Goal: Task Accomplishment & Management: Use online tool/utility

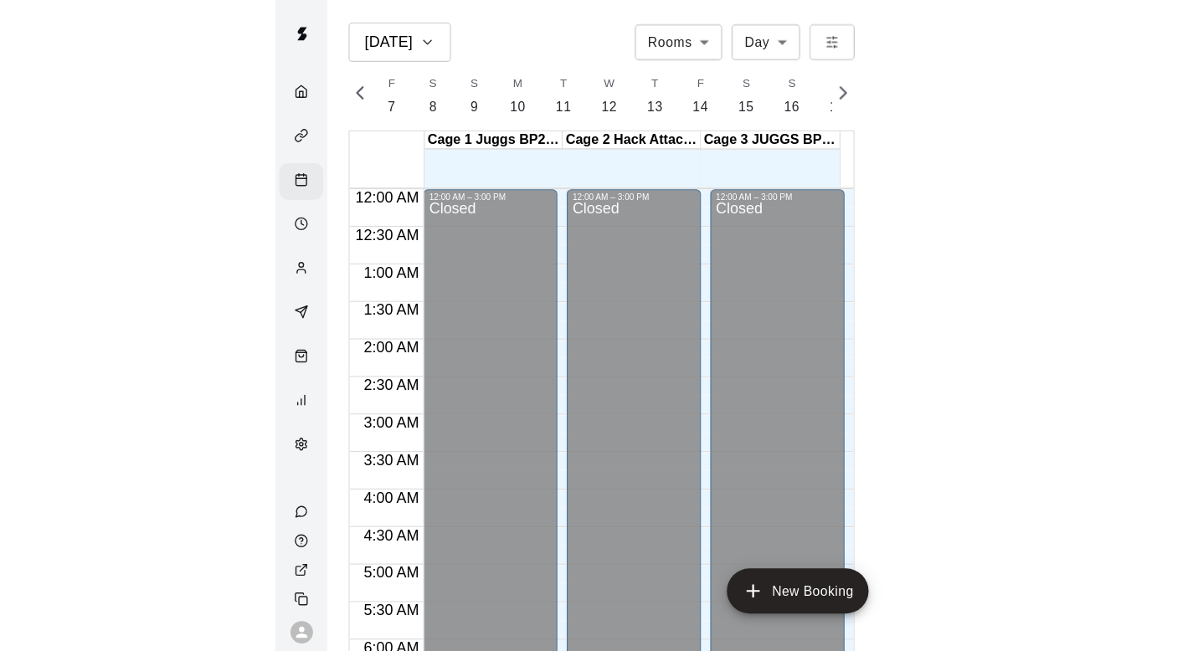
scroll to position [0, 7207]
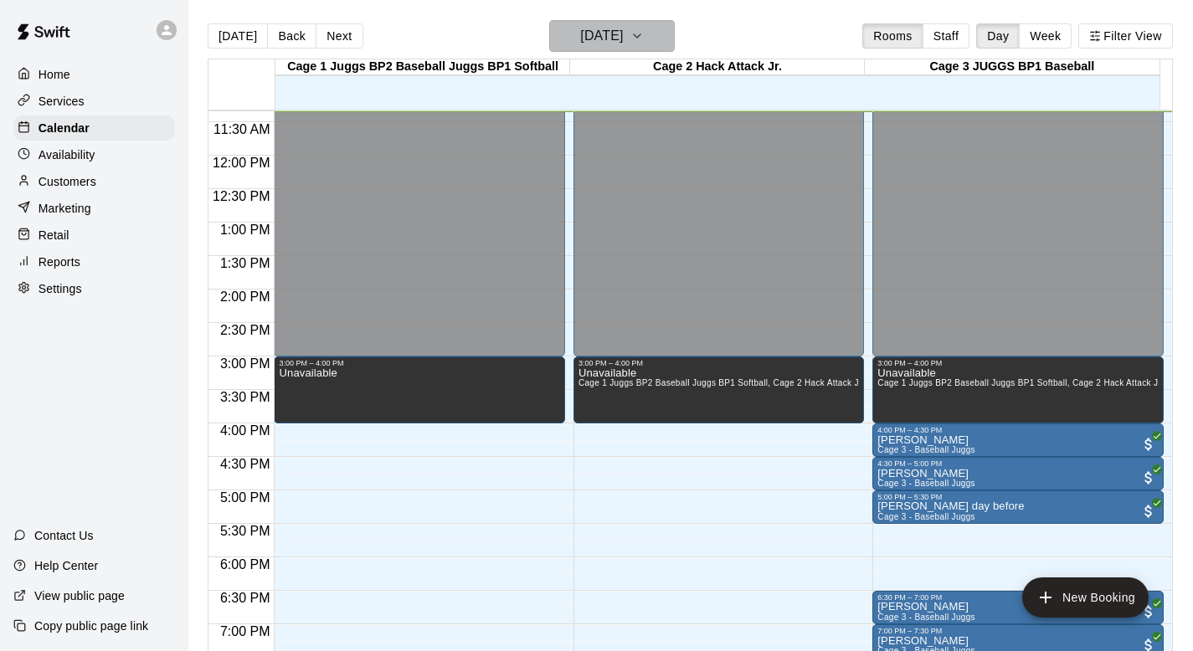
click at [573, 30] on icon "button" at bounding box center [636, 36] width 13 height 20
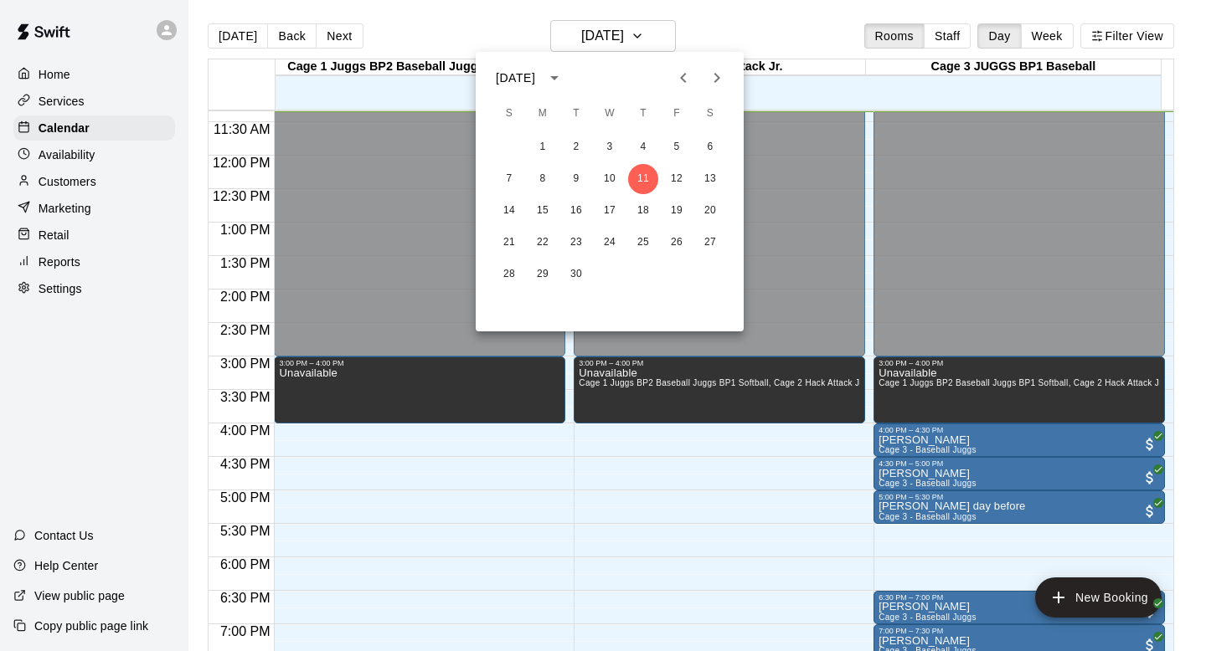
click at [573, 77] on icon "Next month" at bounding box center [717, 78] width 20 height 20
click at [573, 141] on button "3" at bounding box center [676, 147] width 30 height 30
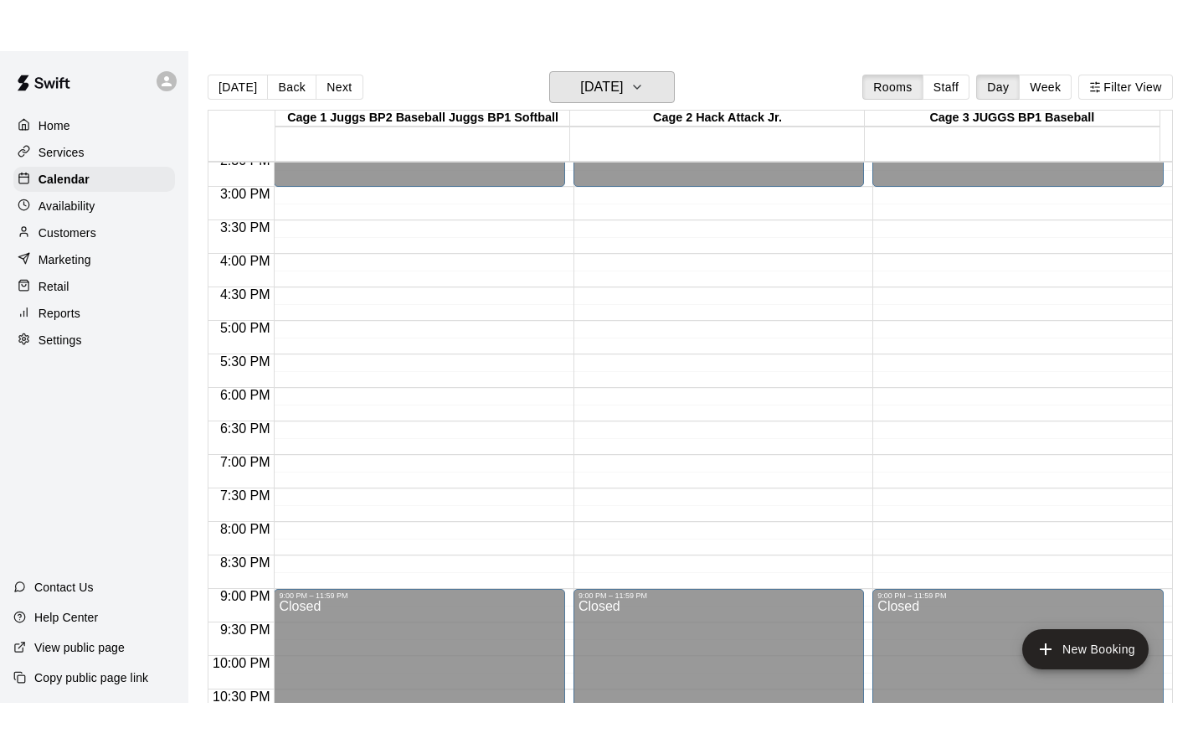
scroll to position [957, 0]
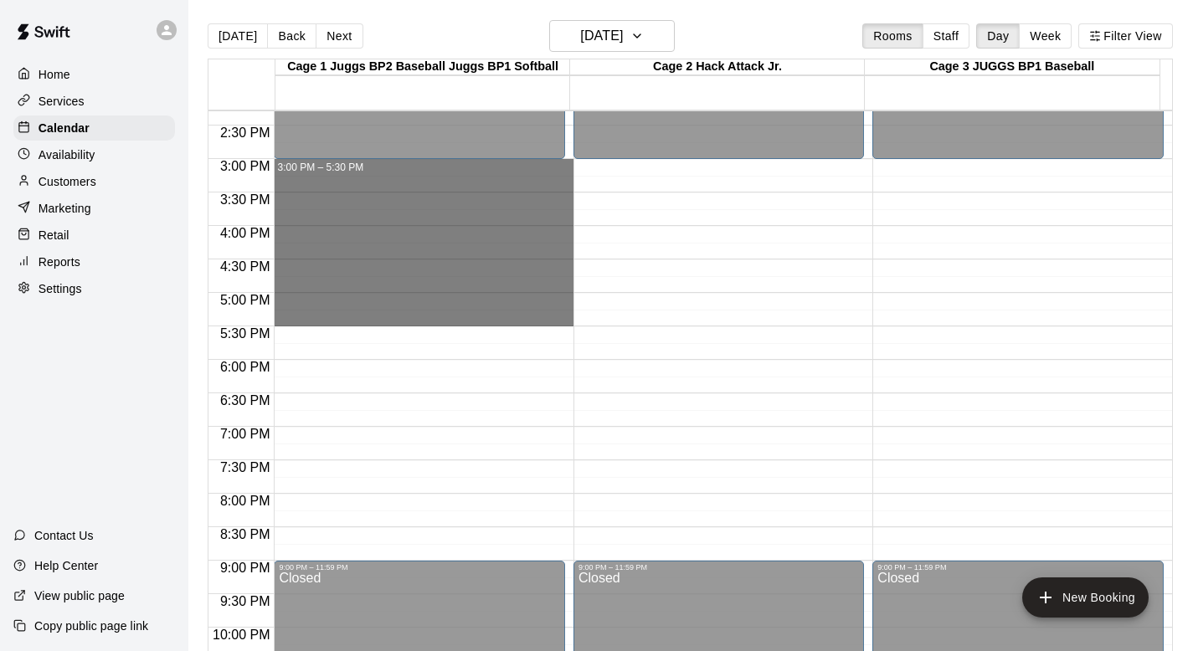
drag, startPoint x: 311, startPoint y: 167, endPoint x: 302, endPoint y: 318, distance: 151.8
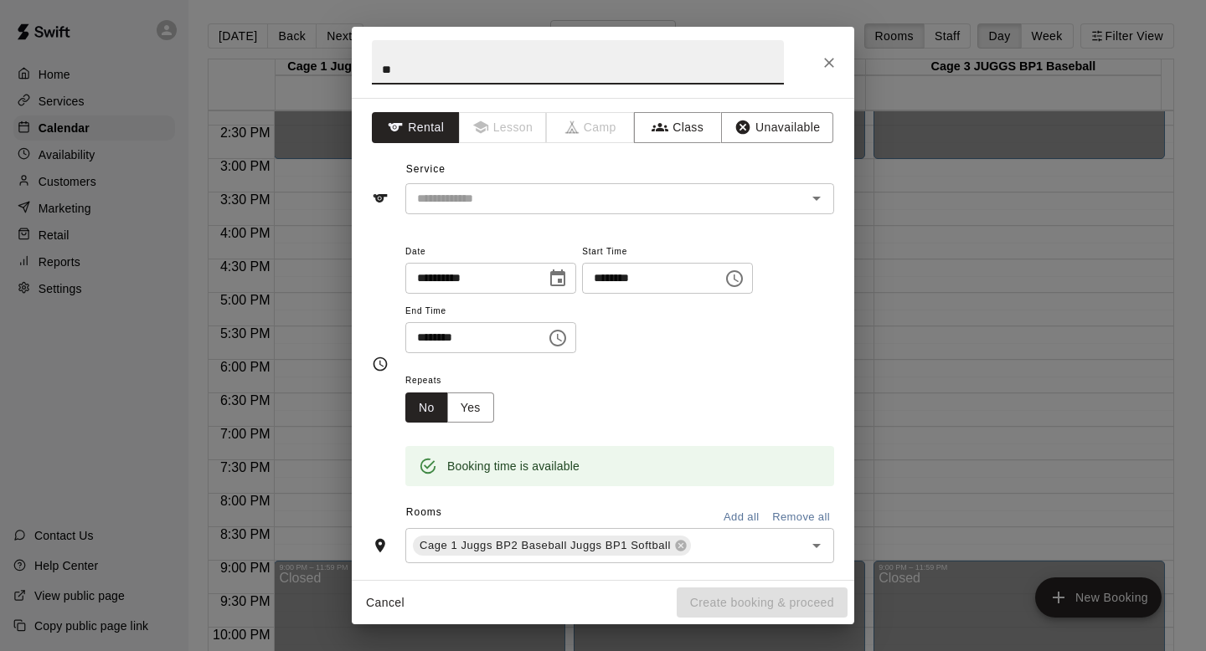
type input "*"
type input "**********"
click at [573, 127] on button "Unavailable" at bounding box center [777, 127] width 112 height 31
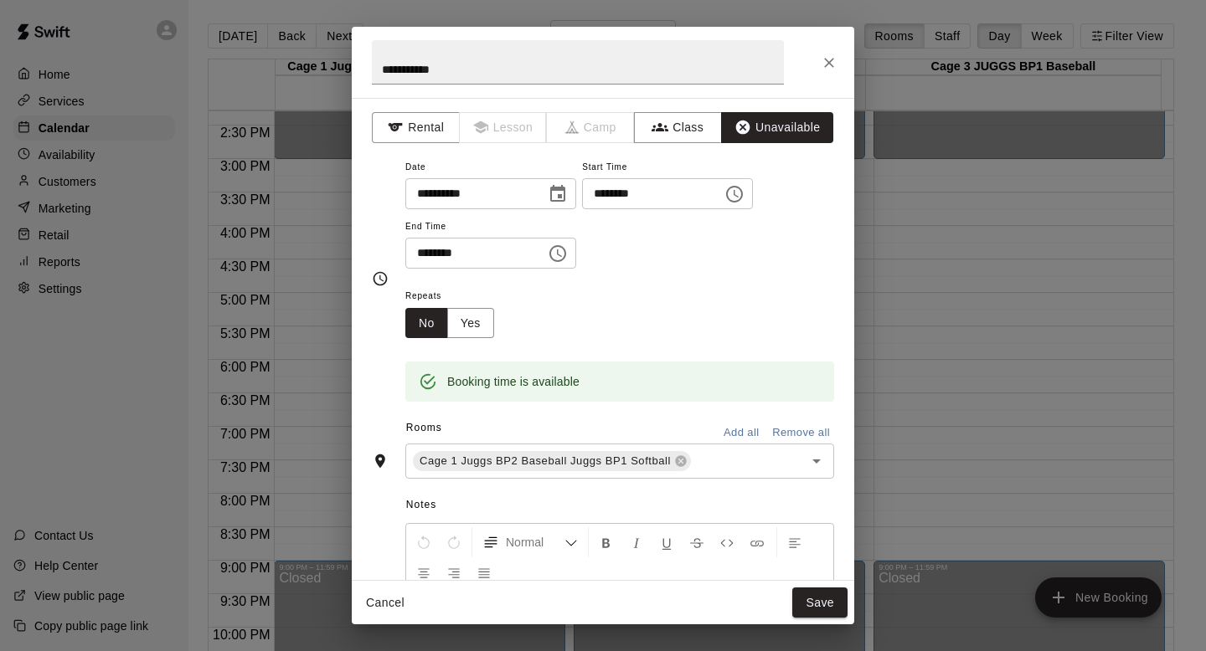
click at [573, 426] on button "Add all" at bounding box center [741, 433] width 54 height 26
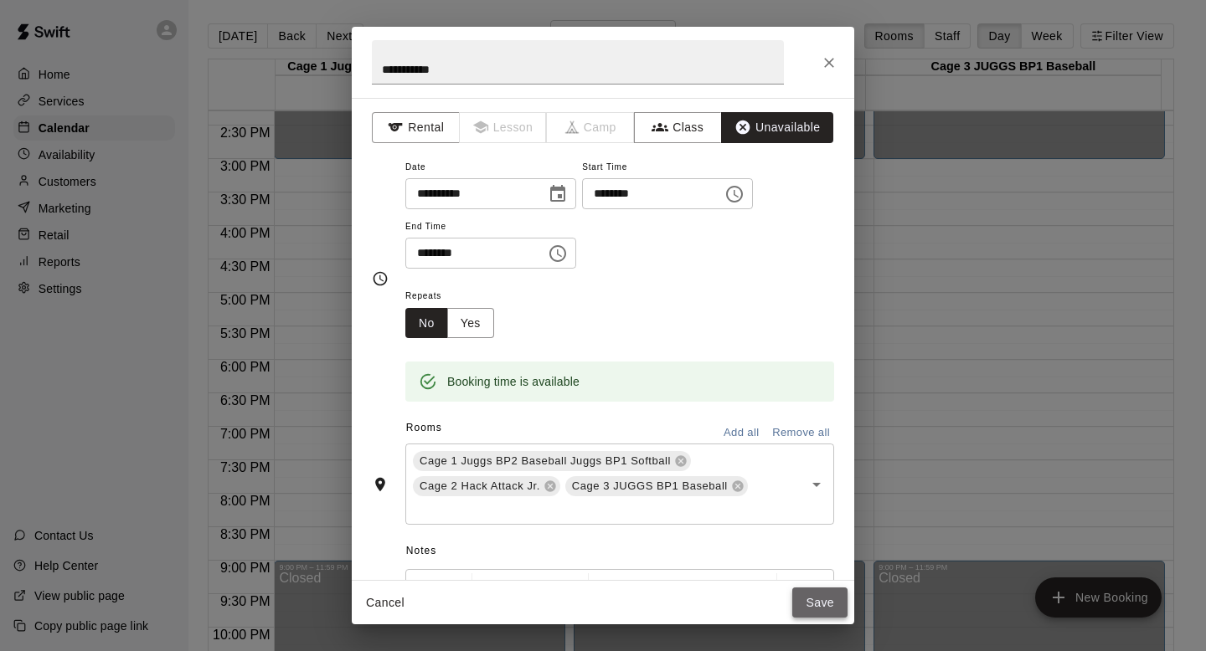
click at [573, 580] on button "Save" at bounding box center [819, 603] width 55 height 31
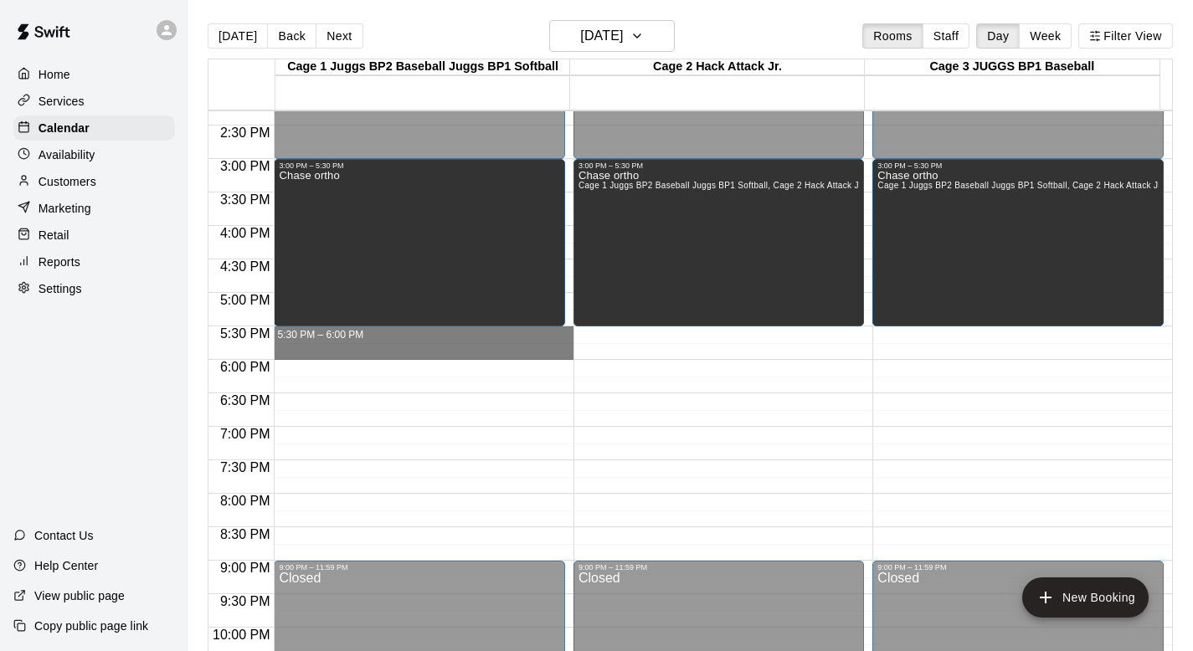
drag, startPoint x: 326, startPoint y: 331, endPoint x: 325, endPoint y: 351, distance: 20.1
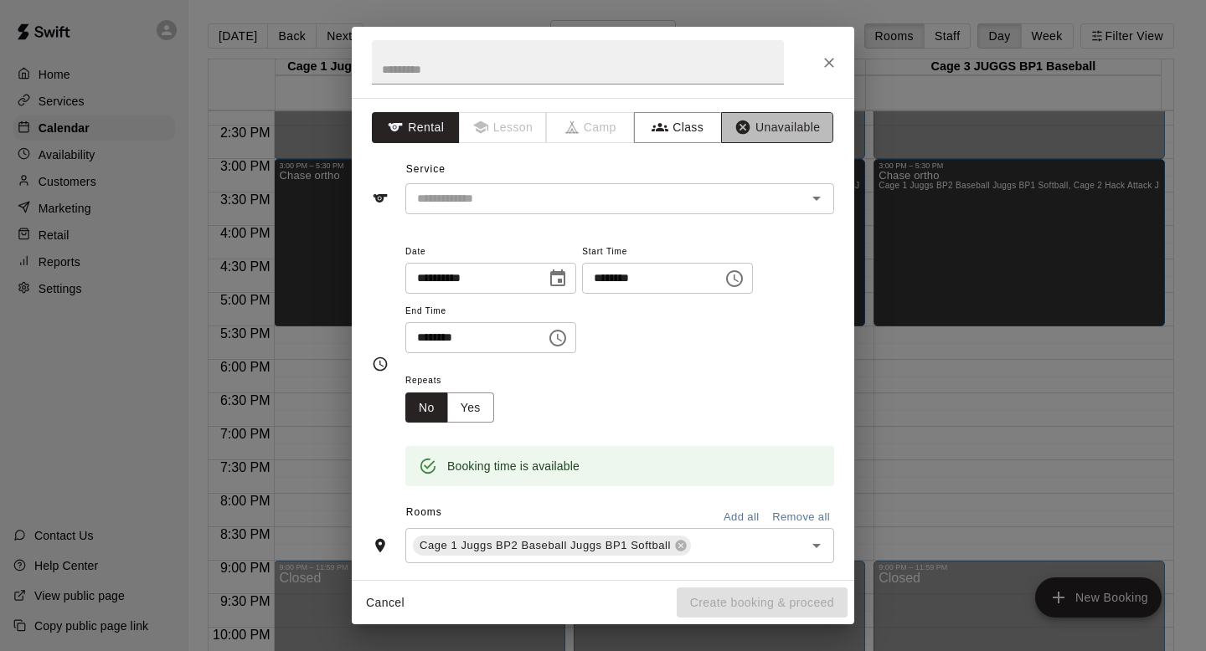
click at [573, 118] on button "Unavailable" at bounding box center [777, 127] width 112 height 31
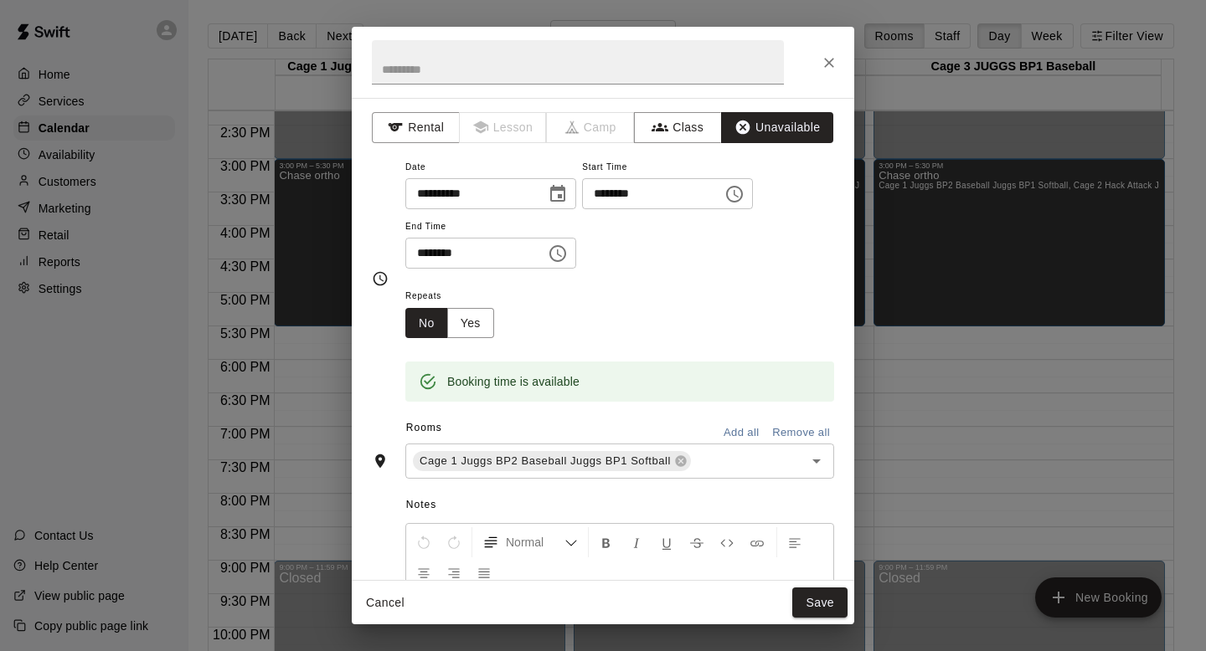
click at [573, 436] on button "Add all" at bounding box center [741, 433] width 54 height 26
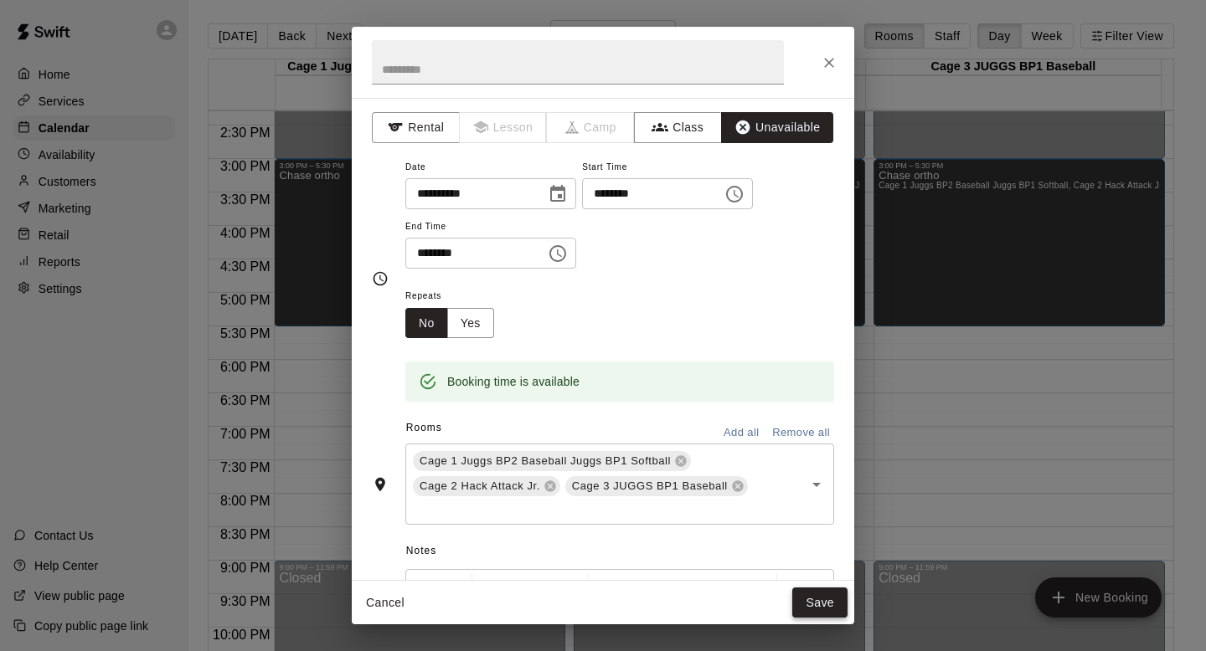
click at [573, 580] on button "Save" at bounding box center [819, 603] width 55 height 31
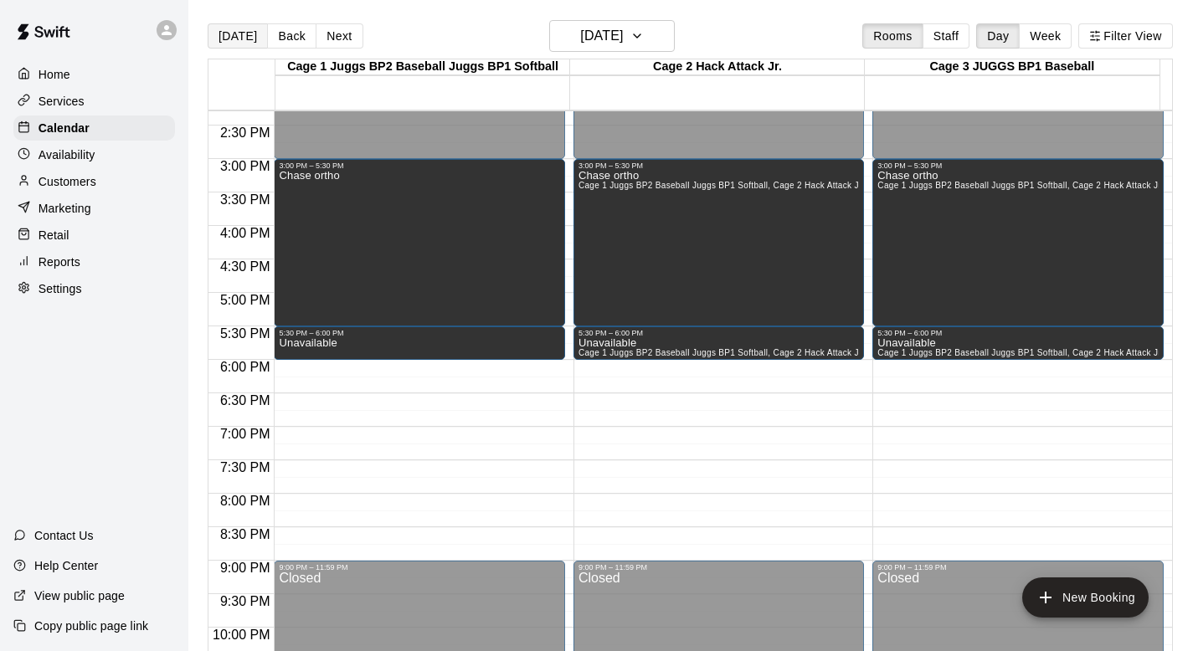
click at [234, 37] on button "[DATE]" at bounding box center [238, 35] width 60 height 25
